Goal: Task Accomplishment & Management: Manage account settings

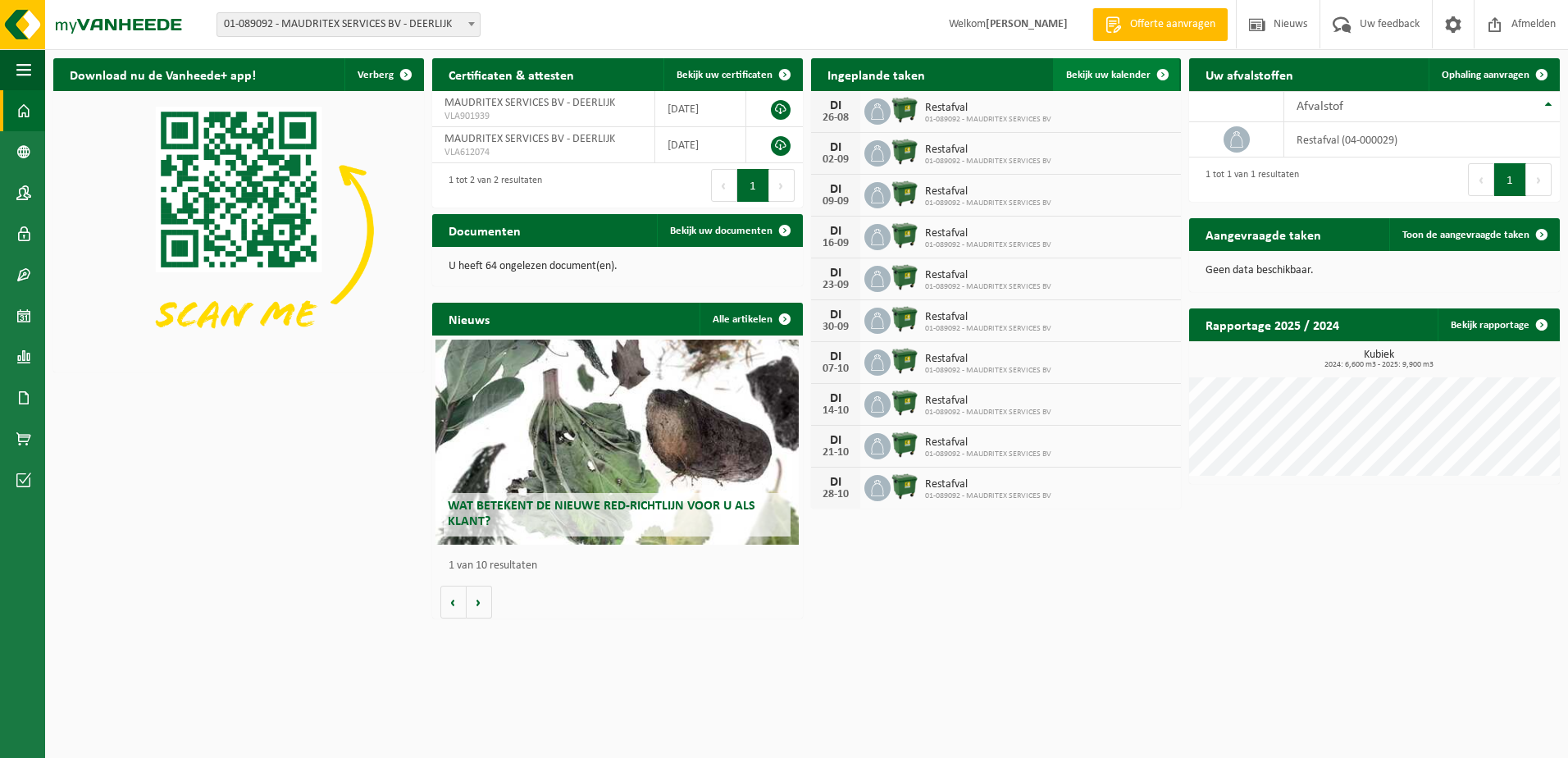
click at [1104, 77] on span "Bekijk uw kalender" at bounding box center [1109, 74] width 85 height 10
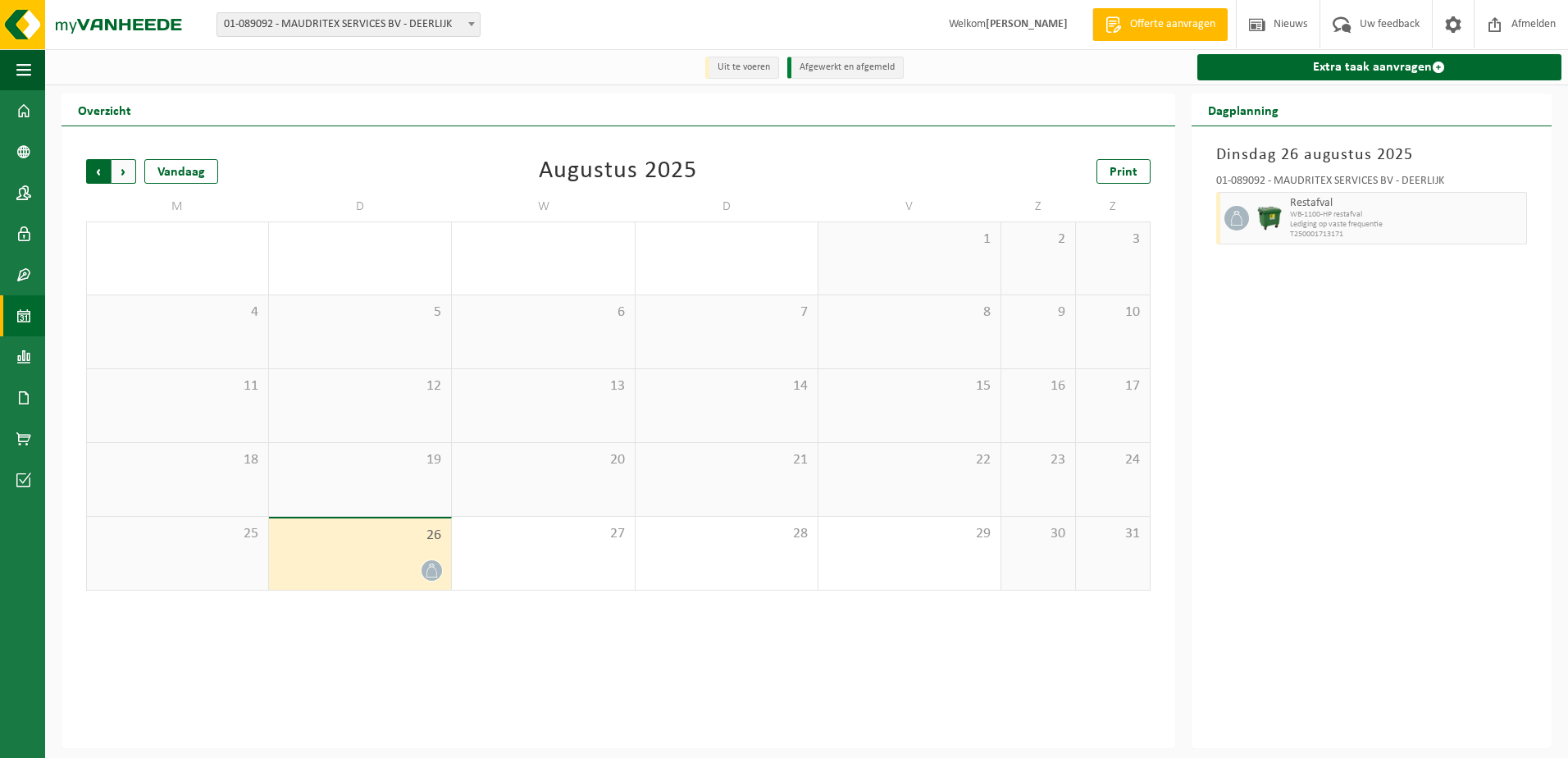
click at [126, 173] on span "Volgende" at bounding box center [124, 171] width 24 height 24
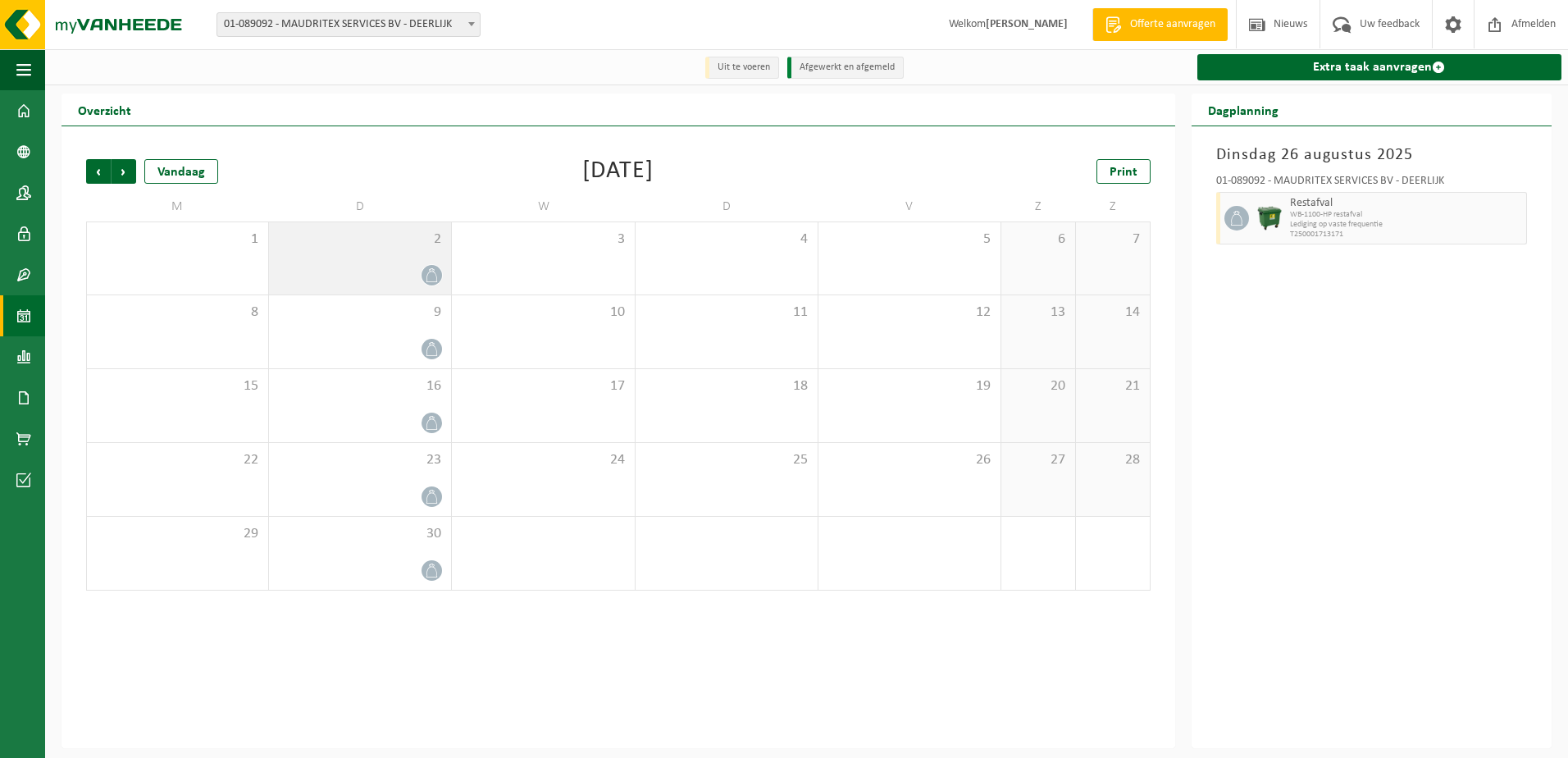
click at [420, 272] on div at bounding box center [360, 275] width 165 height 23
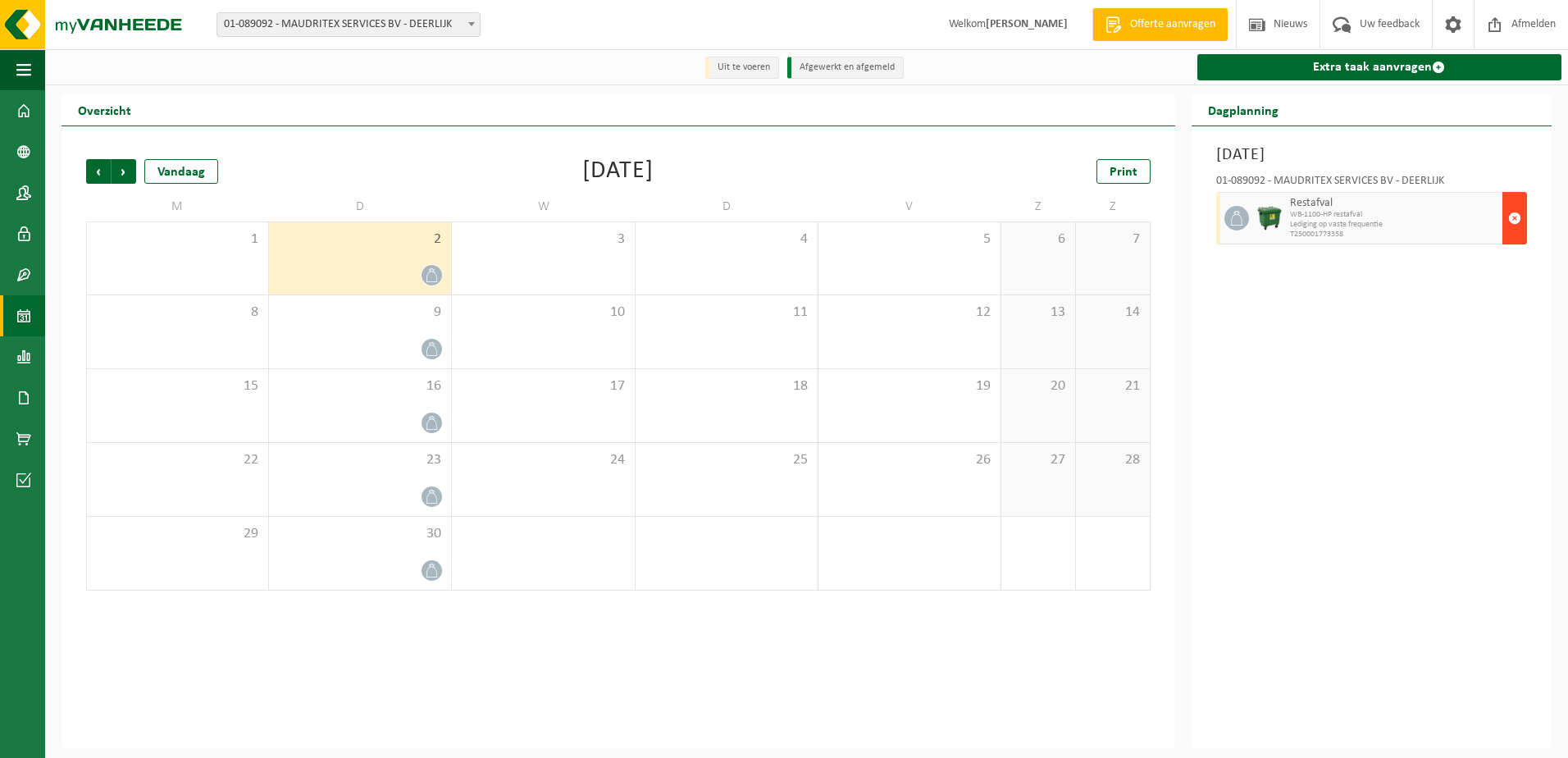
click at [1515, 221] on span "button" at bounding box center [1515, 218] width 13 height 33
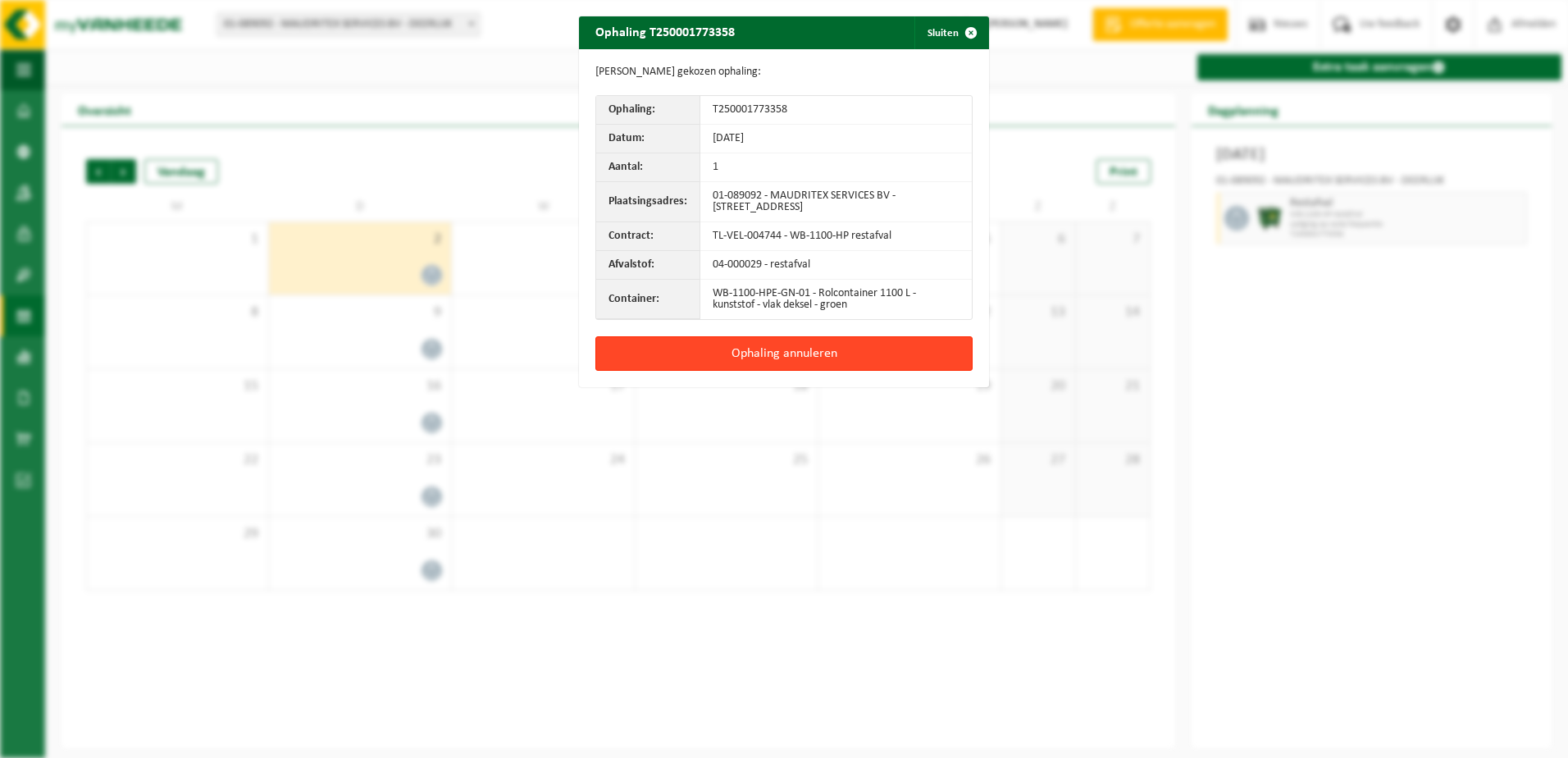
click at [785, 351] on button "Ophaling annuleren" at bounding box center [784, 353] width 378 height 35
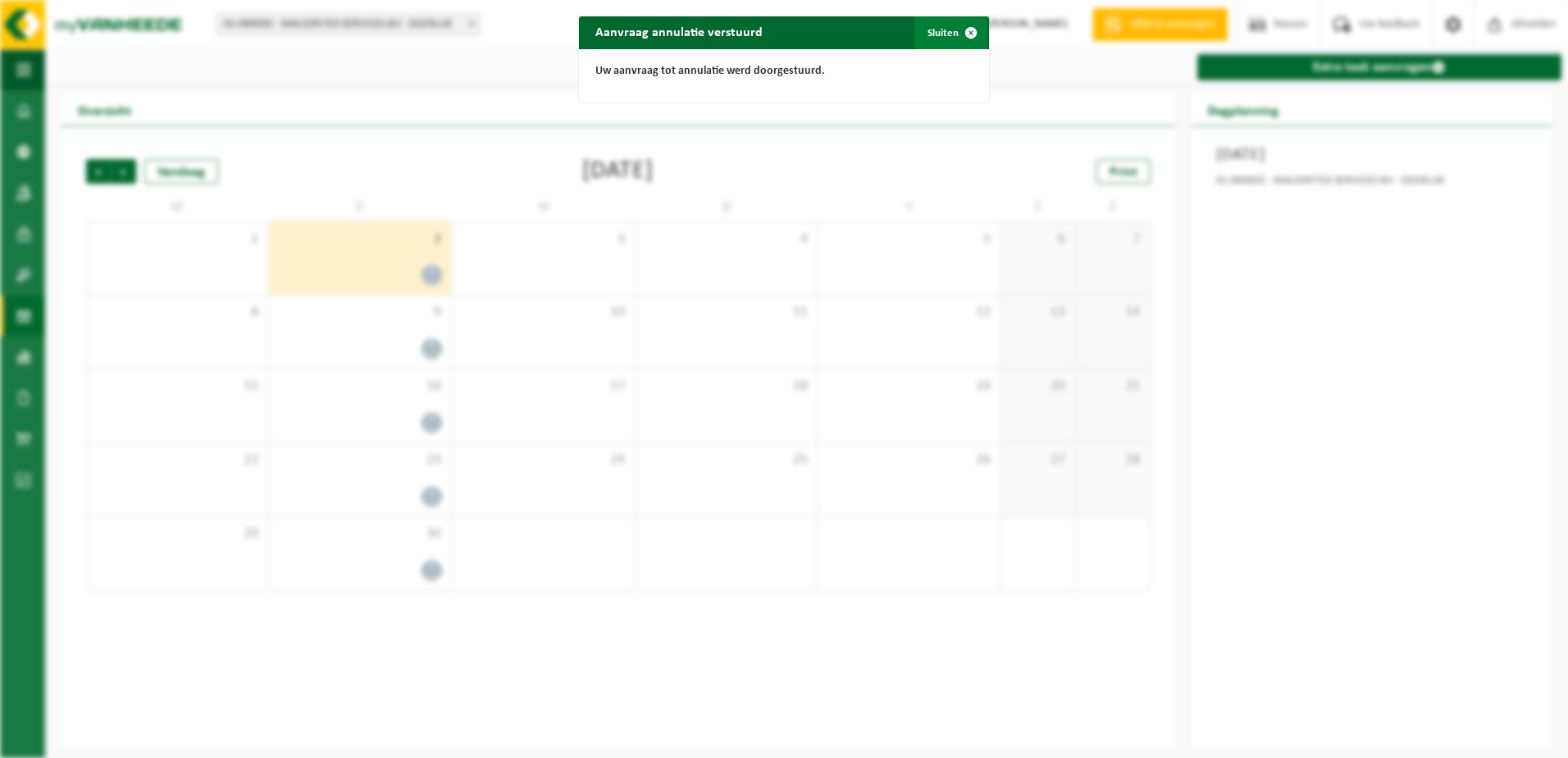
click at [967, 29] on span "button" at bounding box center [970, 32] width 33 height 33
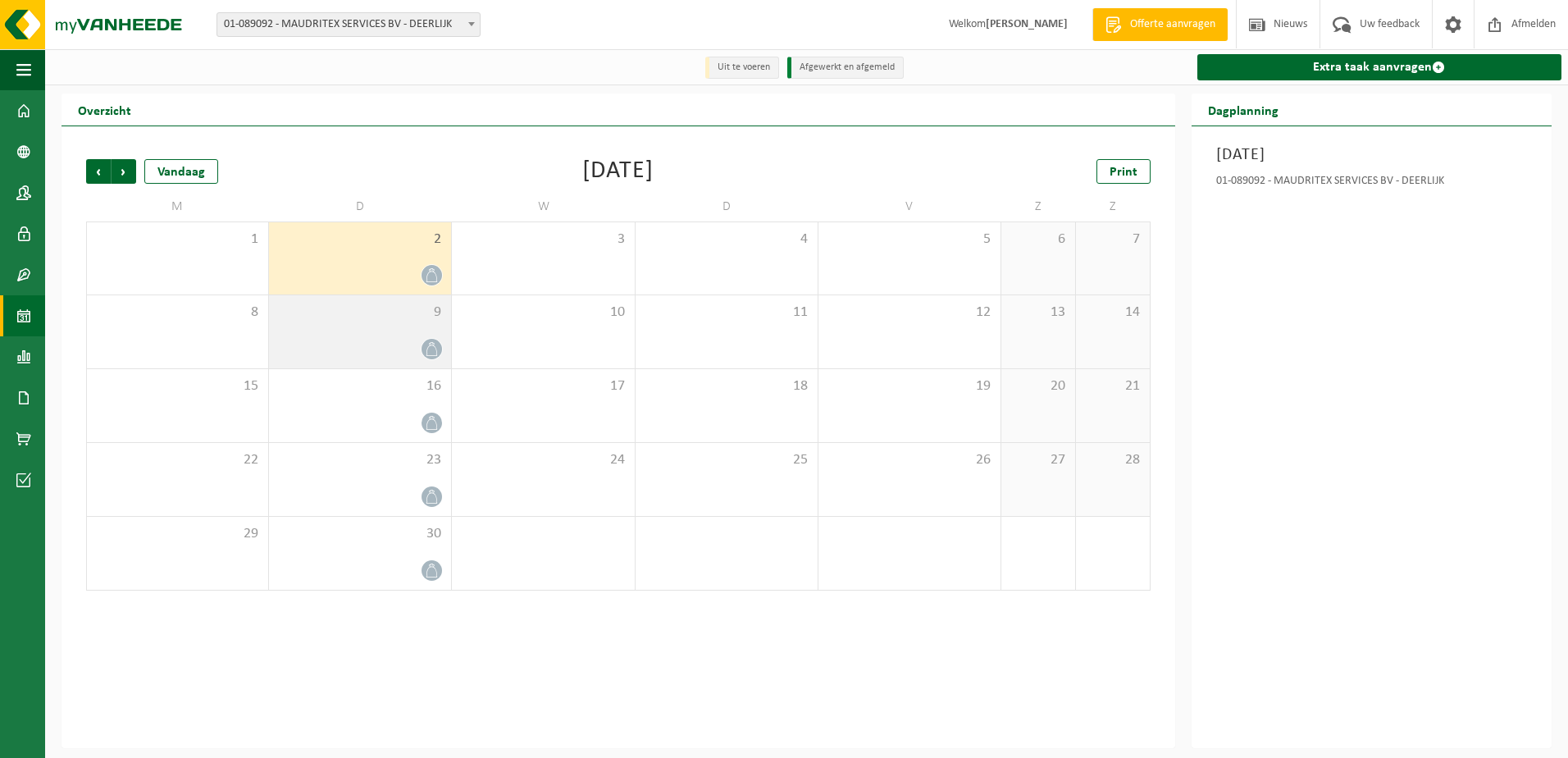
click at [326, 324] on div "9" at bounding box center [360, 332] width 182 height 73
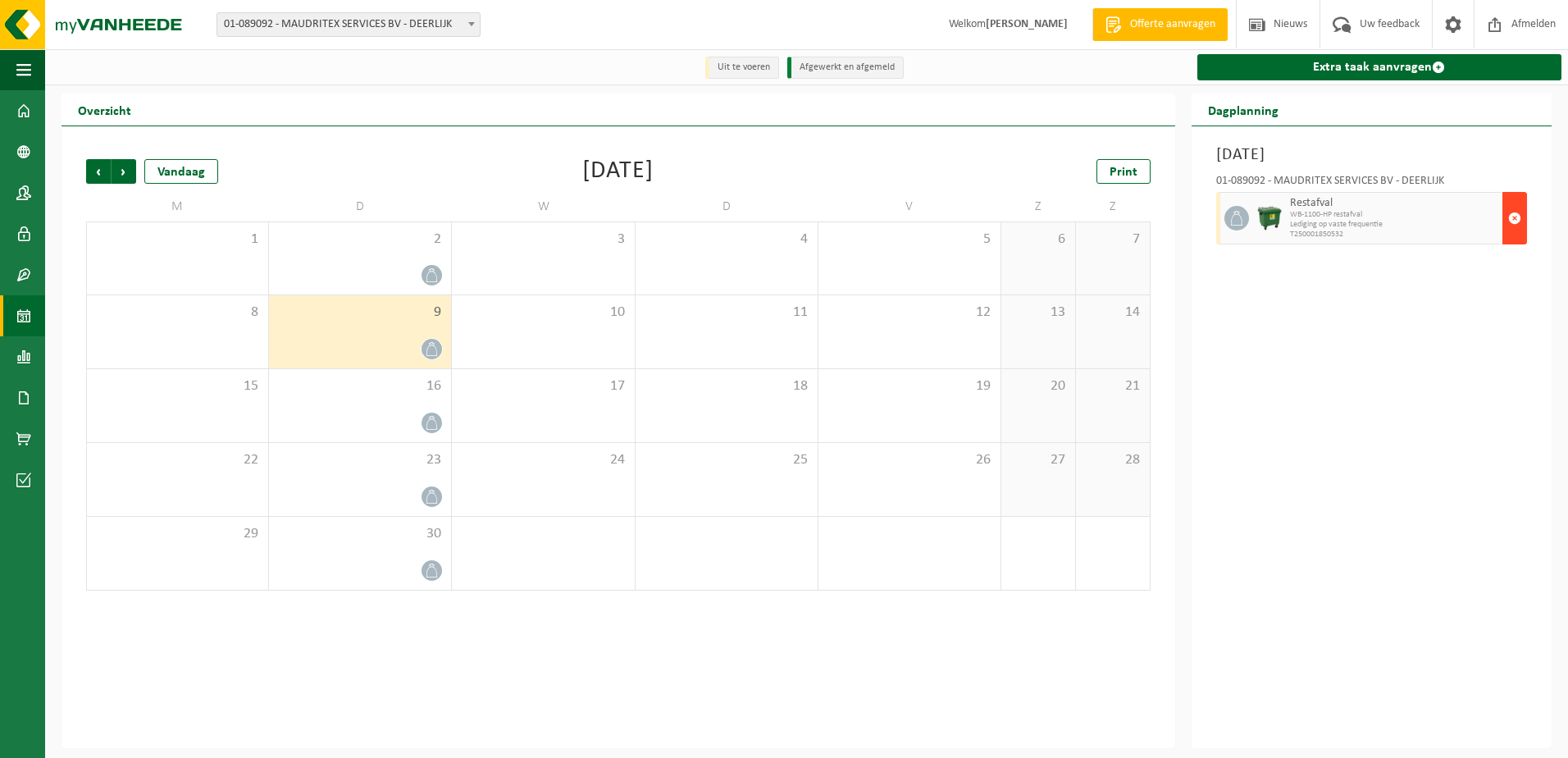
click at [1518, 219] on span "button" at bounding box center [1515, 218] width 13 height 33
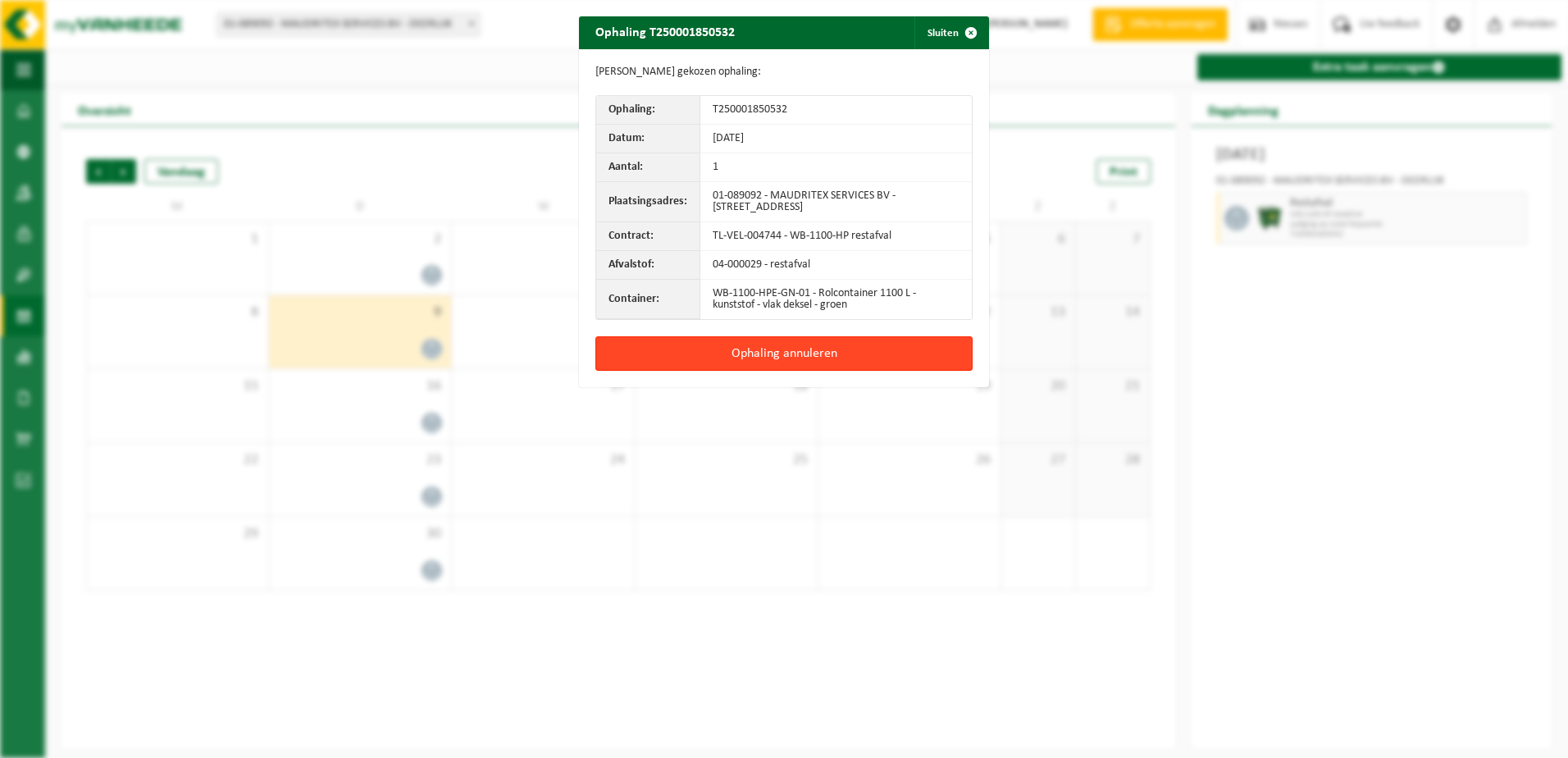
click at [772, 345] on button "Ophaling annuleren" at bounding box center [784, 353] width 378 height 35
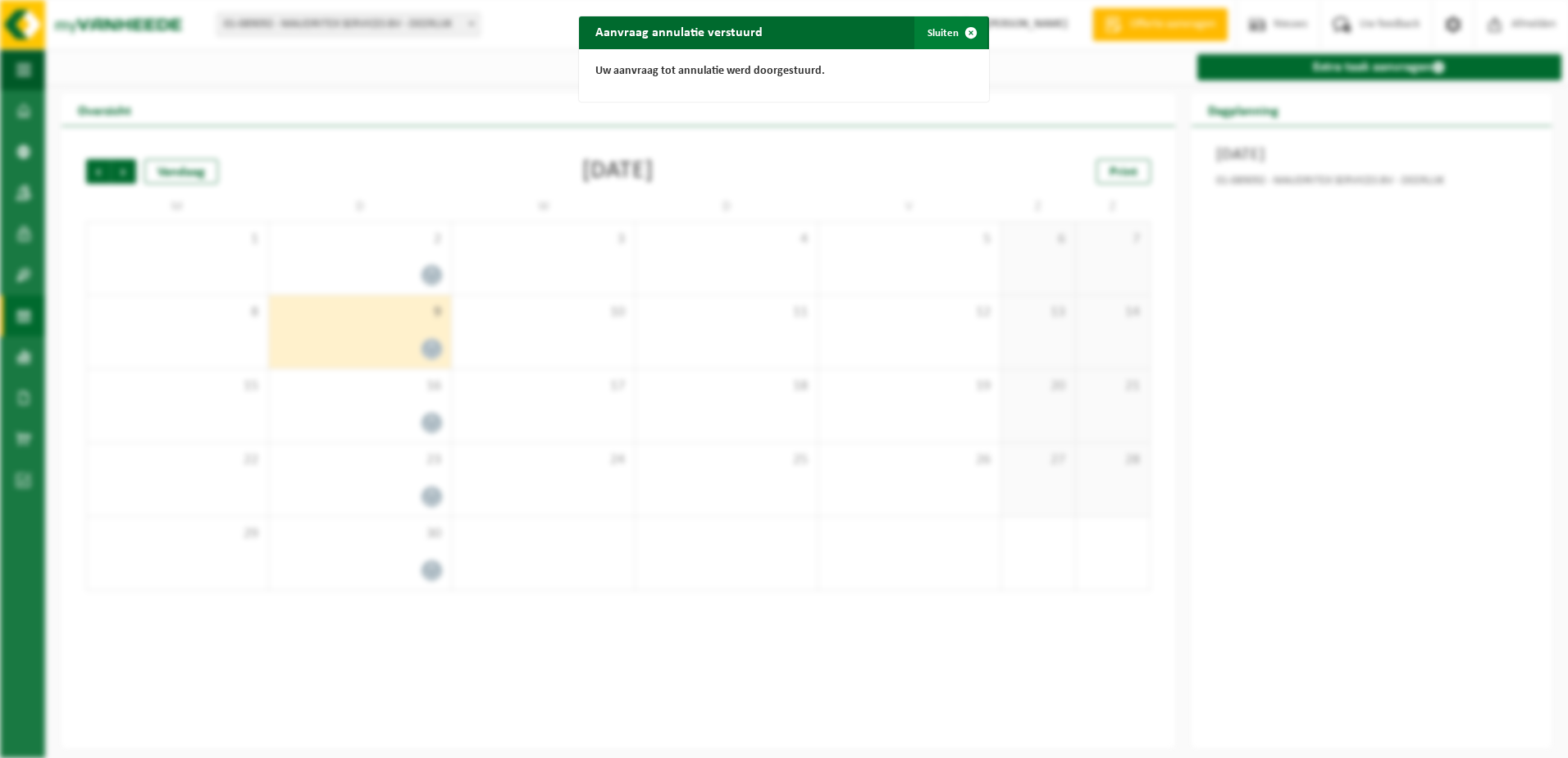
click at [966, 29] on span "button" at bounding box center [970, 32] width 33 height 33
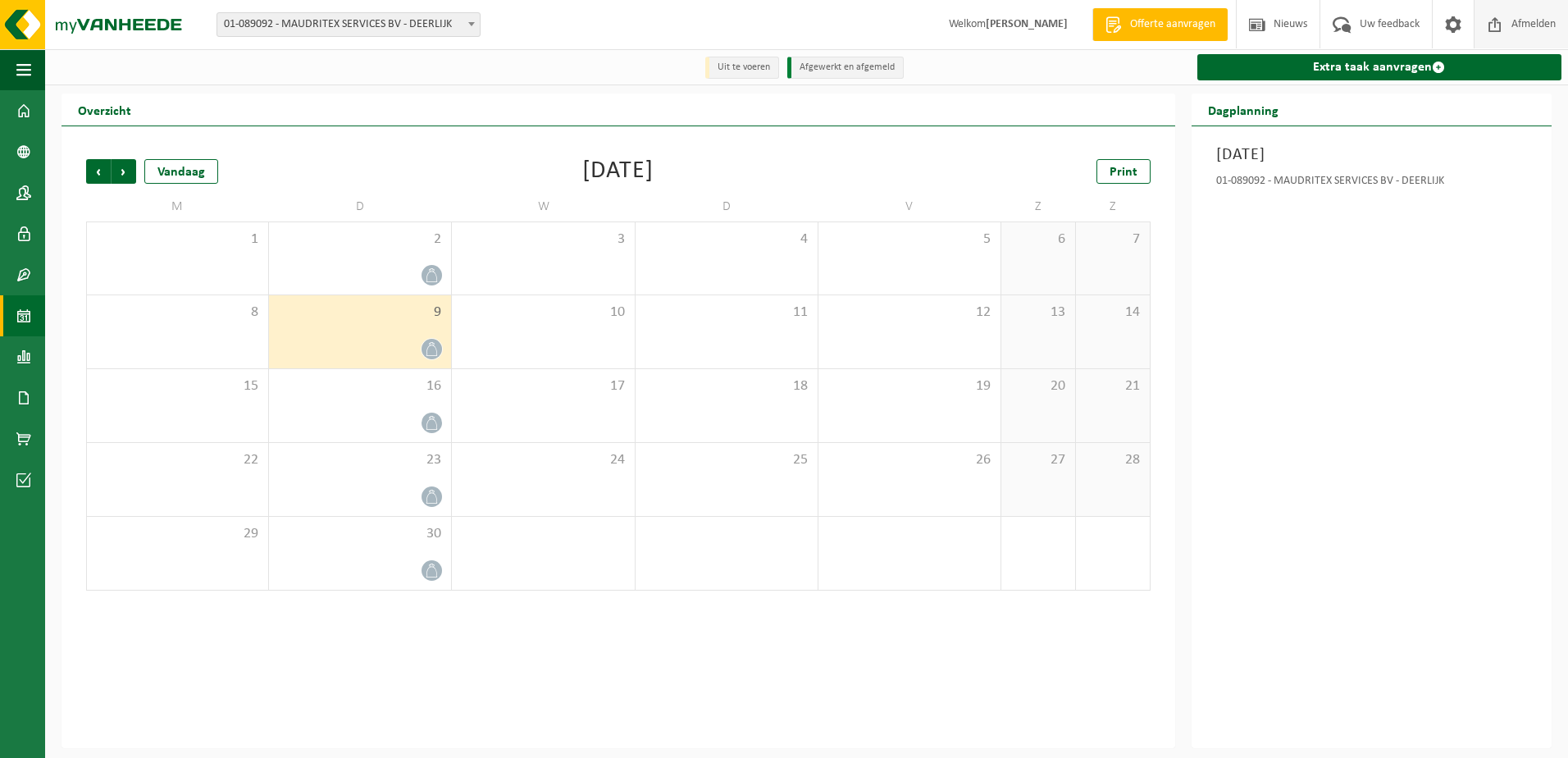
click at [1541, 27] on span "Afmelden" at bounding box center [1534, 24] width 53 height 49
